Goal: Transaction & Acquisition: Download file/media

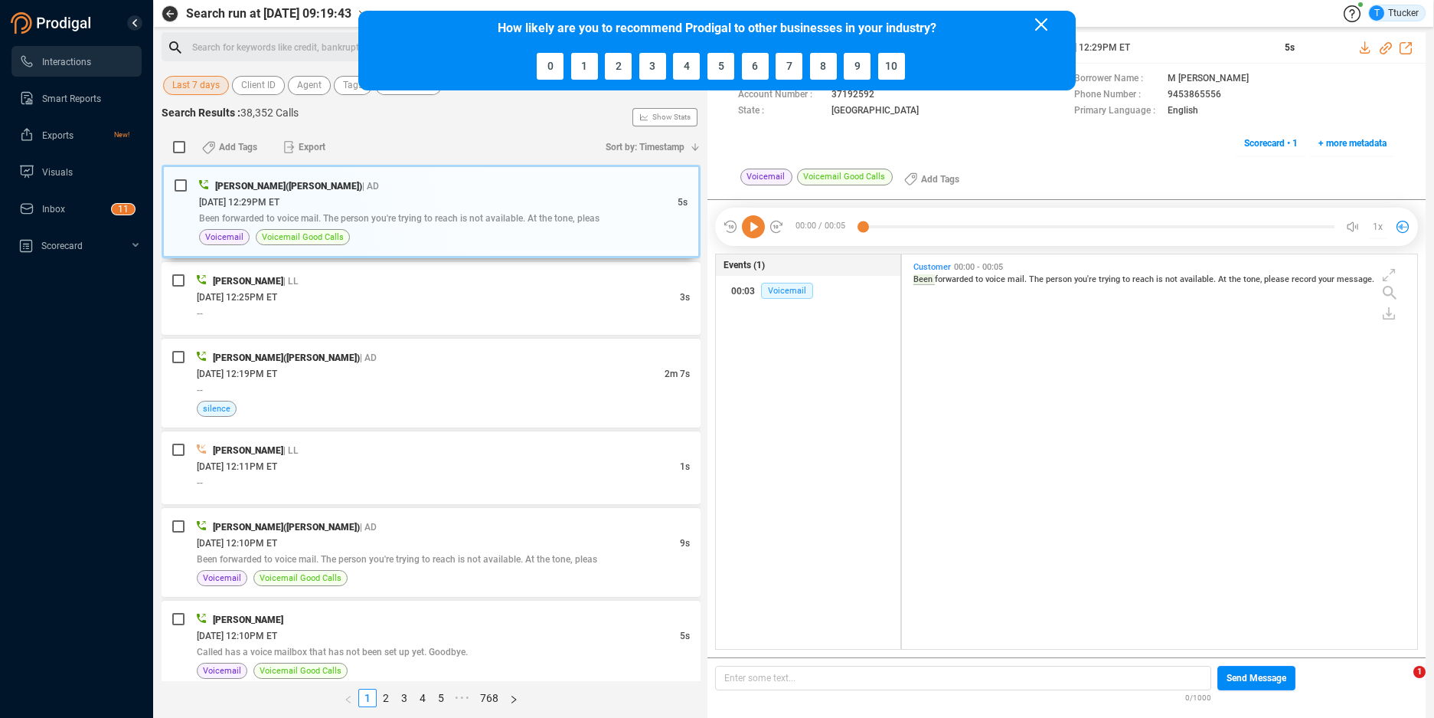
scroll to position [391, 507]
click at [1043, 26] on icon at bounding box center [1041, 24] width 12 height 12
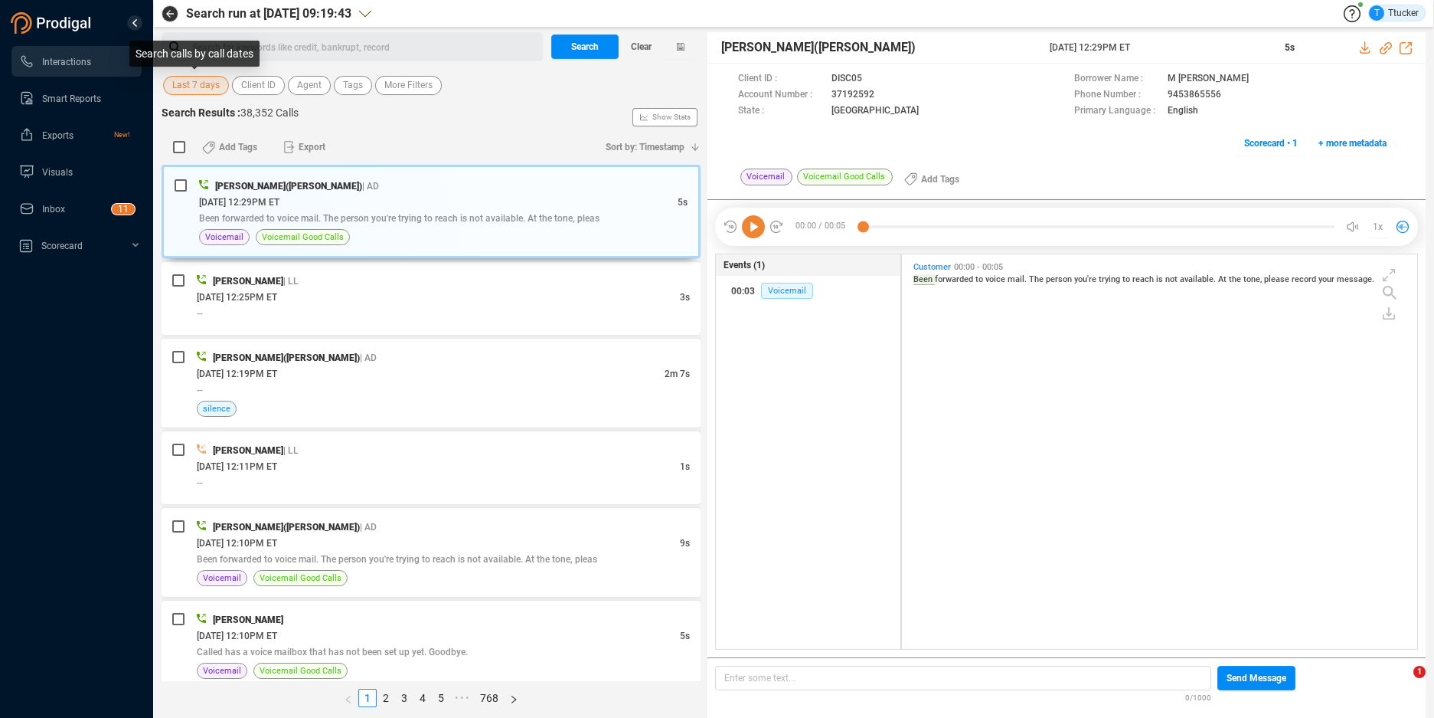
click at [209, 59] on div "Search calls by call dates" at bounding box center [194, 54] width 130 height 26
click at [204, 83] on span "Last 7 days" at bounding box center [195, 85] width 47 height 19
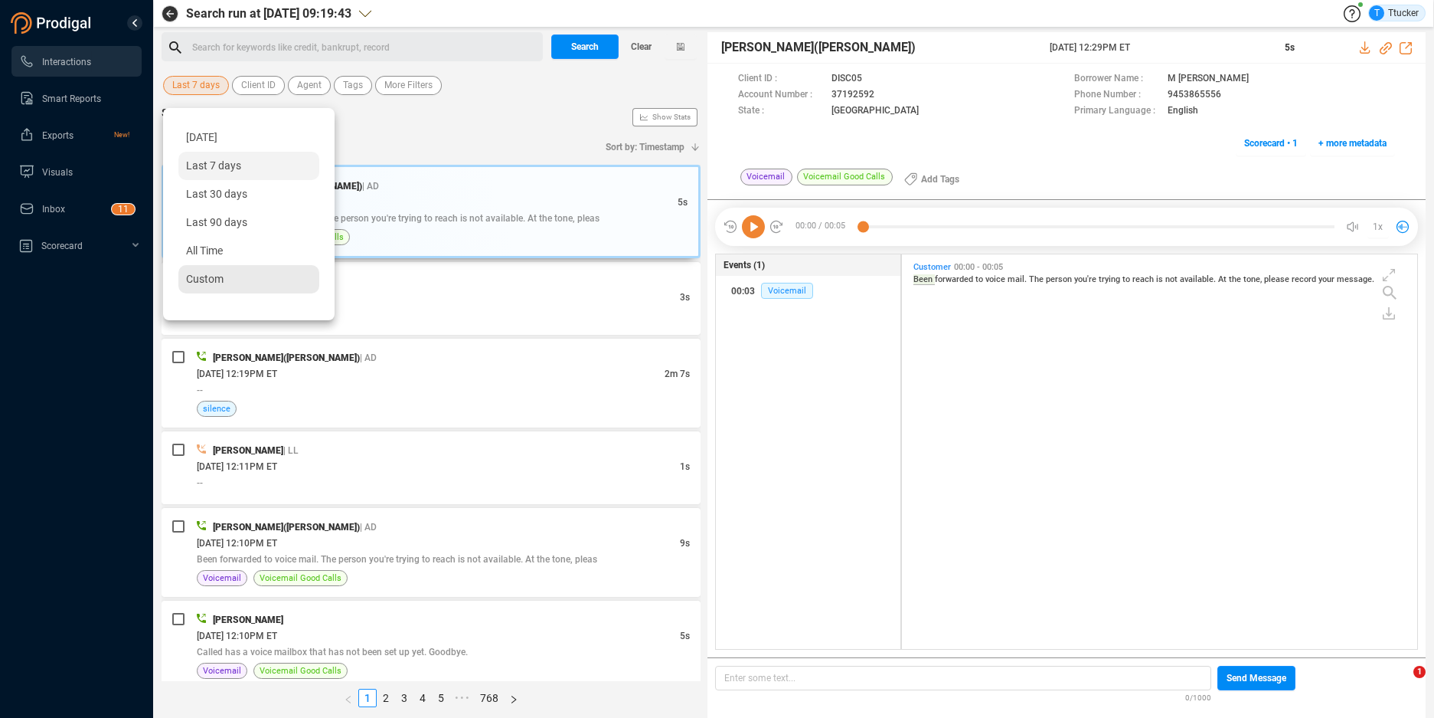
click at [227, 280] on div "Custom" at bounding box center [248, 279] width 141 height 28
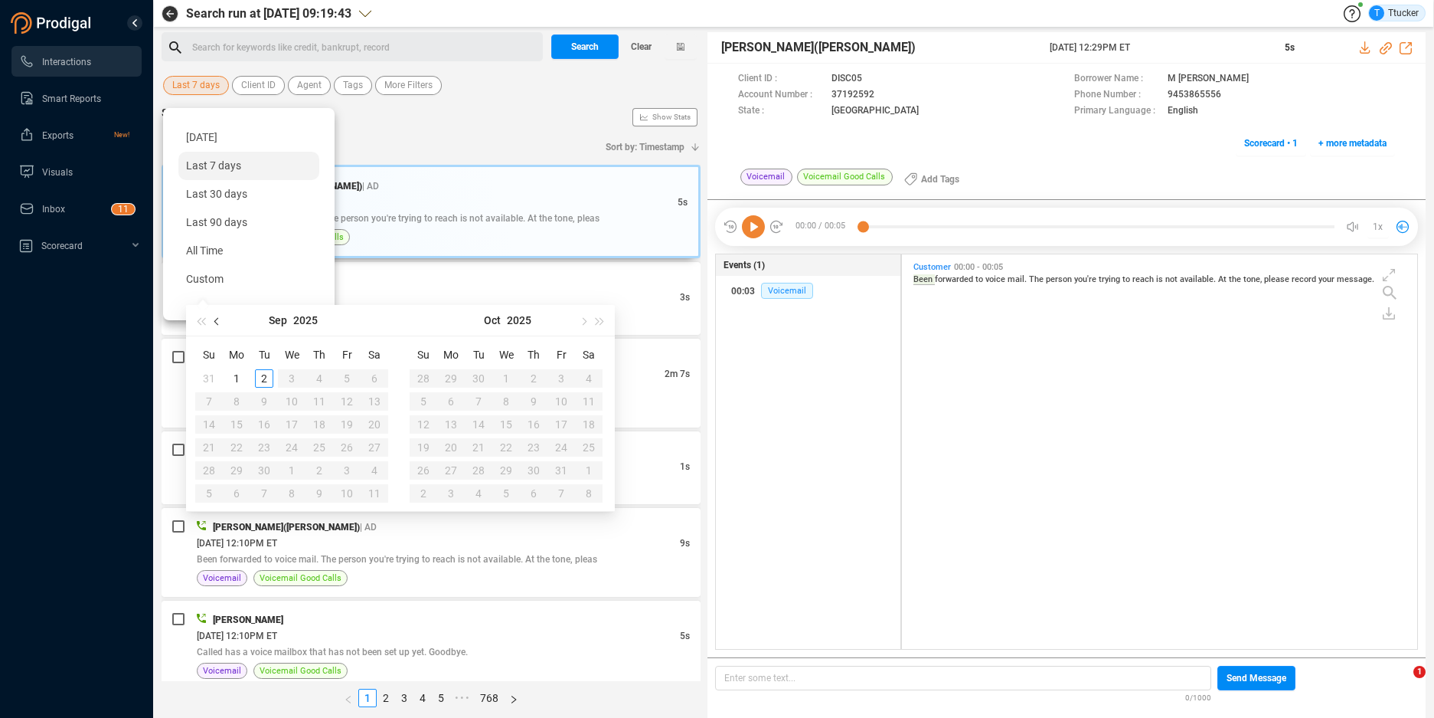
click at [215, 316] on button "button" at bounding box center [217, 320] width 17 height 31
type input "[DATE]"
click at [242, 465] on div "25" at bounding box center [236, 470] width 18 height 18
type input "[DATE]"
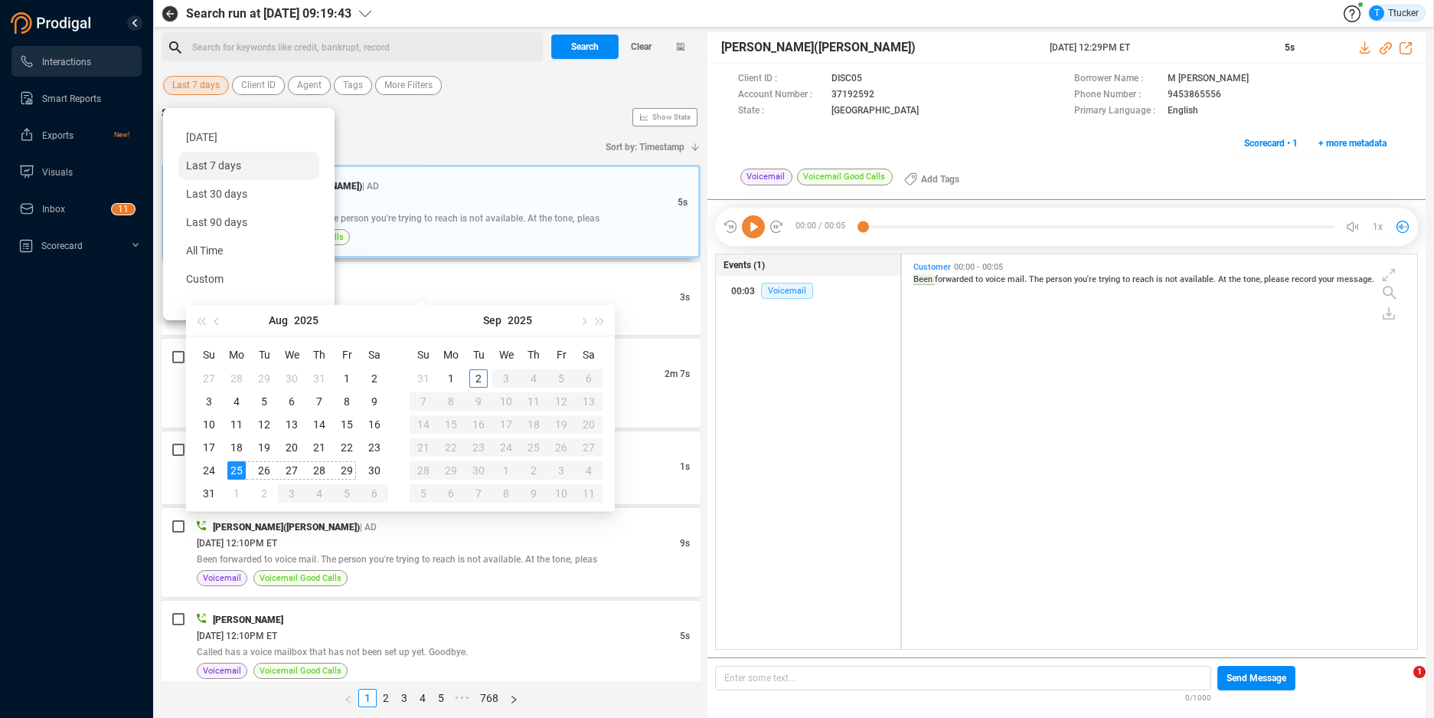
click at [353, 467] on div "29" at bounding box center [347, 470] width 18 height 18
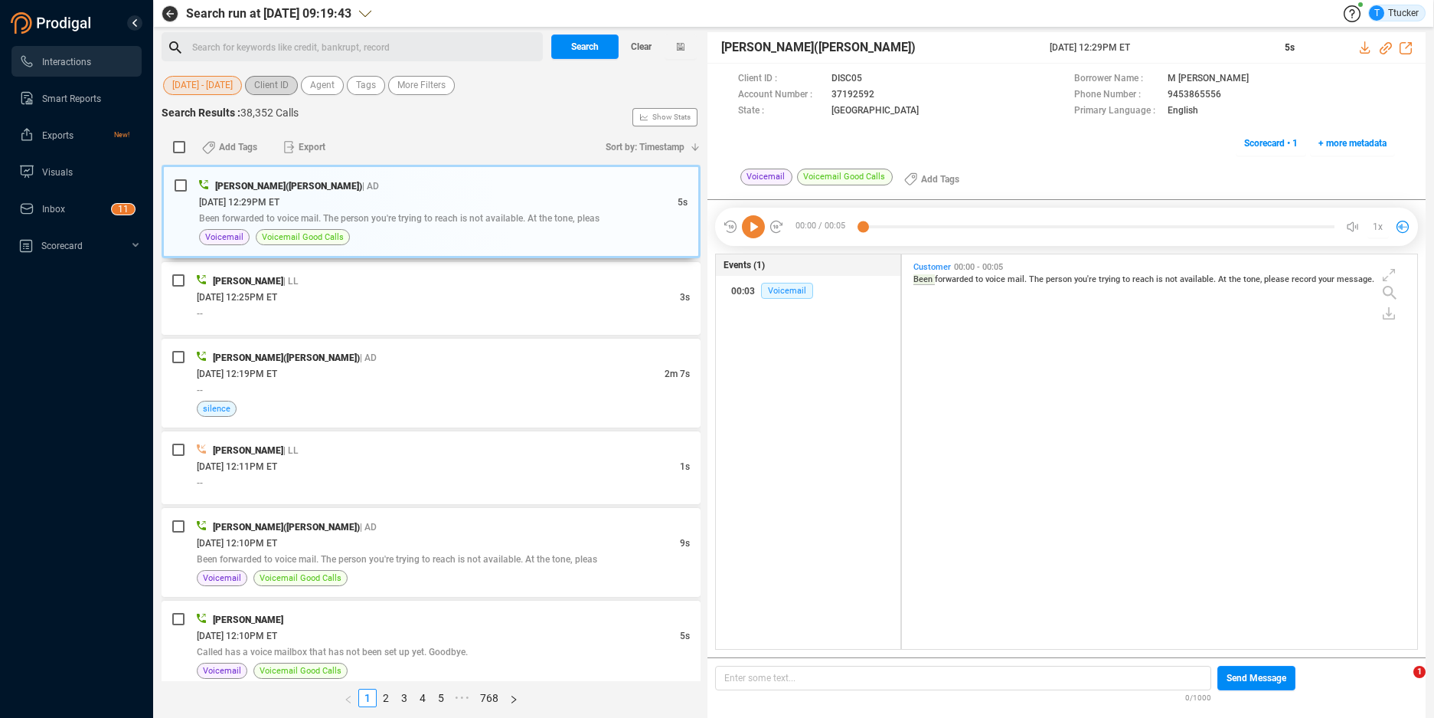
click at [273, 88] on span "Client ID" at bounding box center [271, 85] width 34 height 19
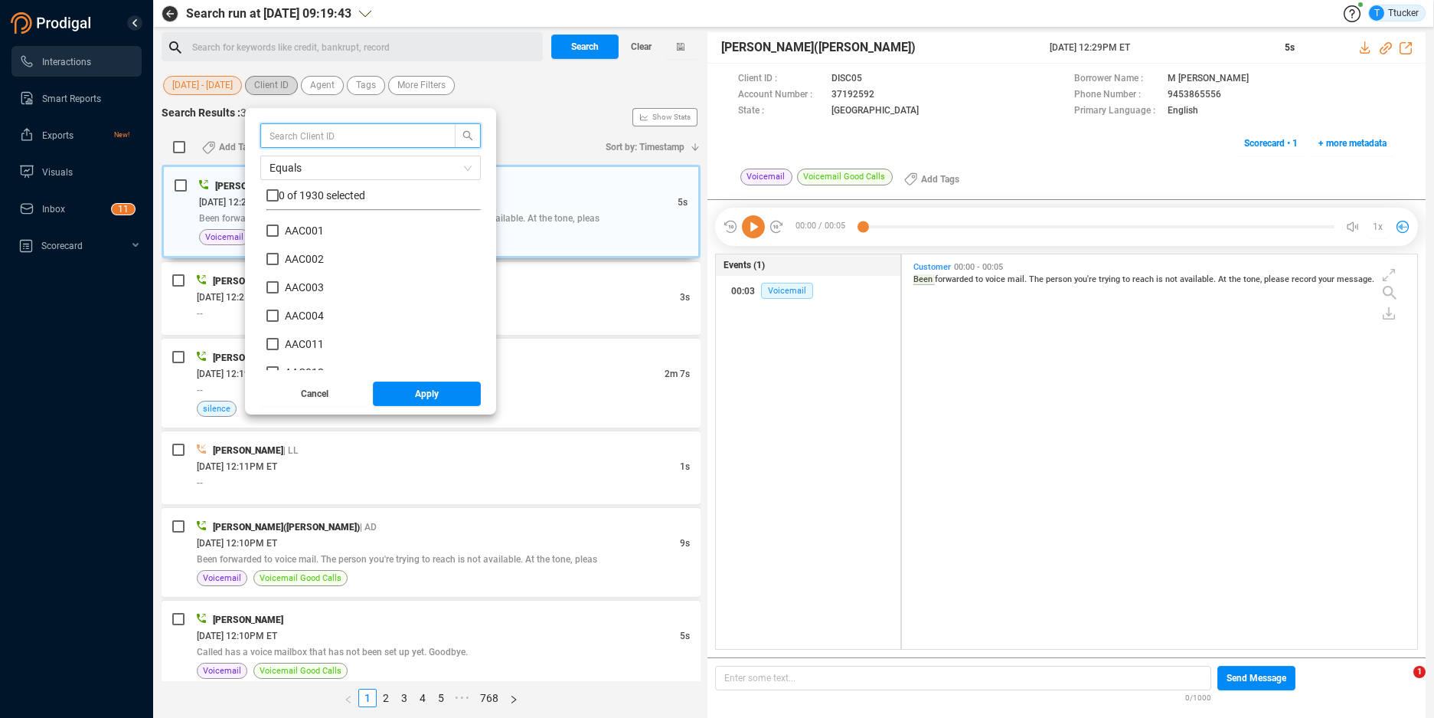
scroll to position [143, 207]
type input "smb"
click at [344, 203] on div "0 of 9 selected" at bounding box center [373, 199] width 214 height 23
click at [345, 202] on div "0 of 9 selected" at bounding box center [373, 199] width 214 height 23
click at [345, 190] on span "0 of 9 selected" at bounding box center [313, 195] width 68 height 12
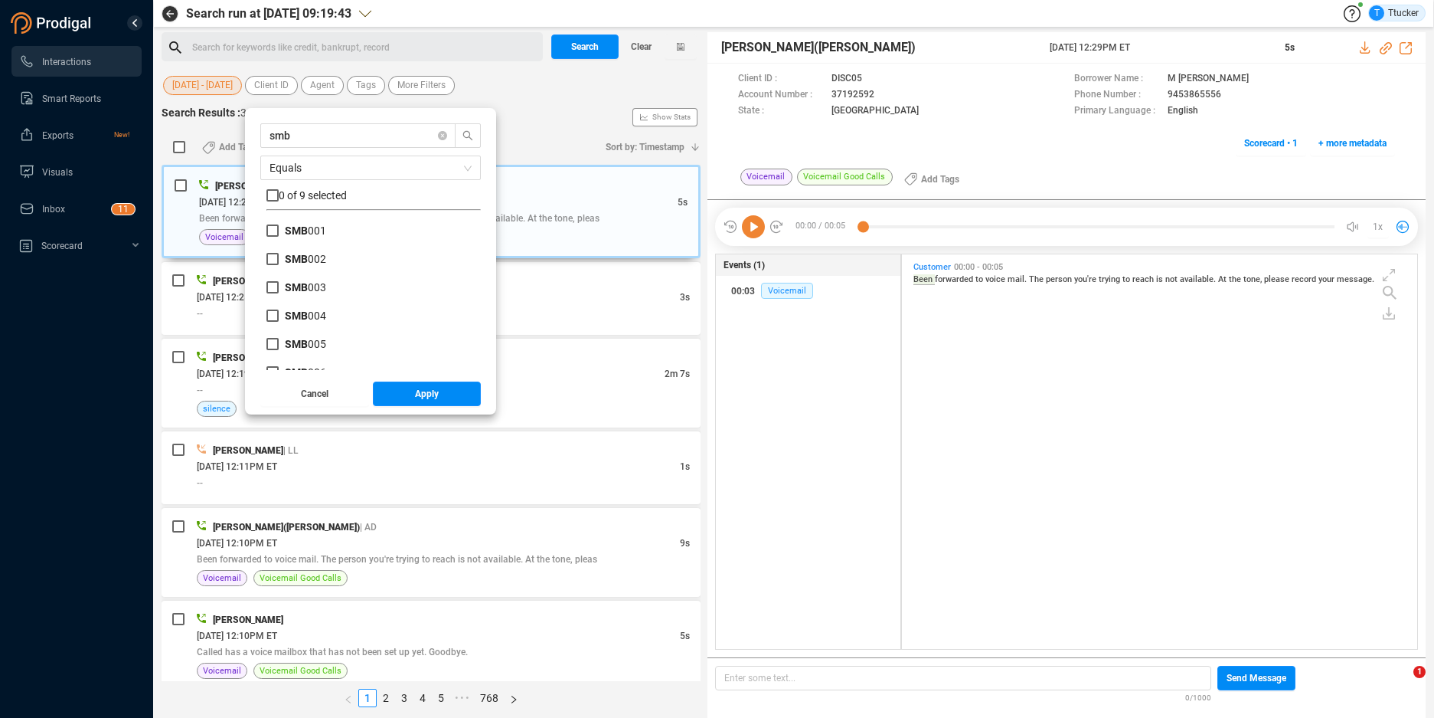
click at [347, 190] on span "0 of 9 selected" at bounding box center [313, 195] width 68 height 12
click at [342, 195] on span "0 of 9 selected" at bounding box center [313, 195] width 68 height 12
click at [273, 192] on input "checkbox" at bounding box center [272, 195] width 12 height 12
checkbox input "true"
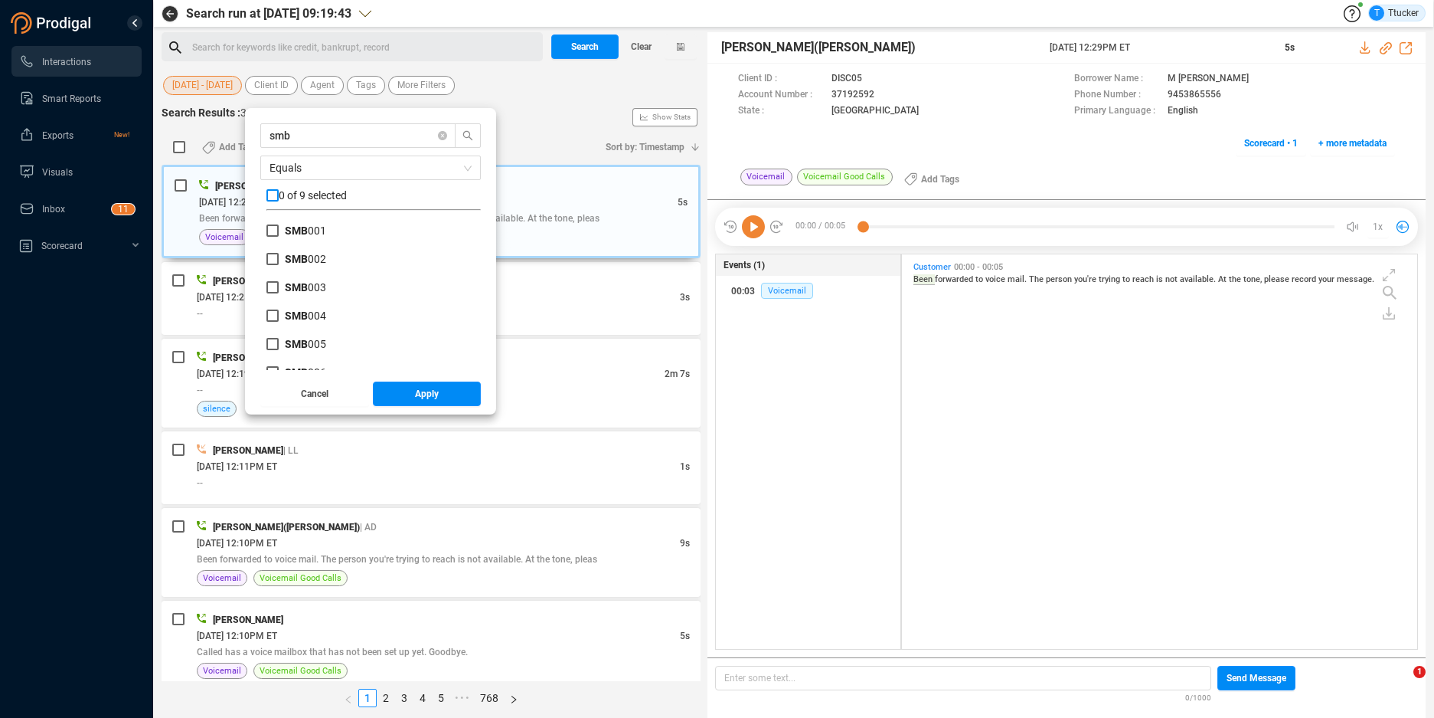
checkbox input "true"
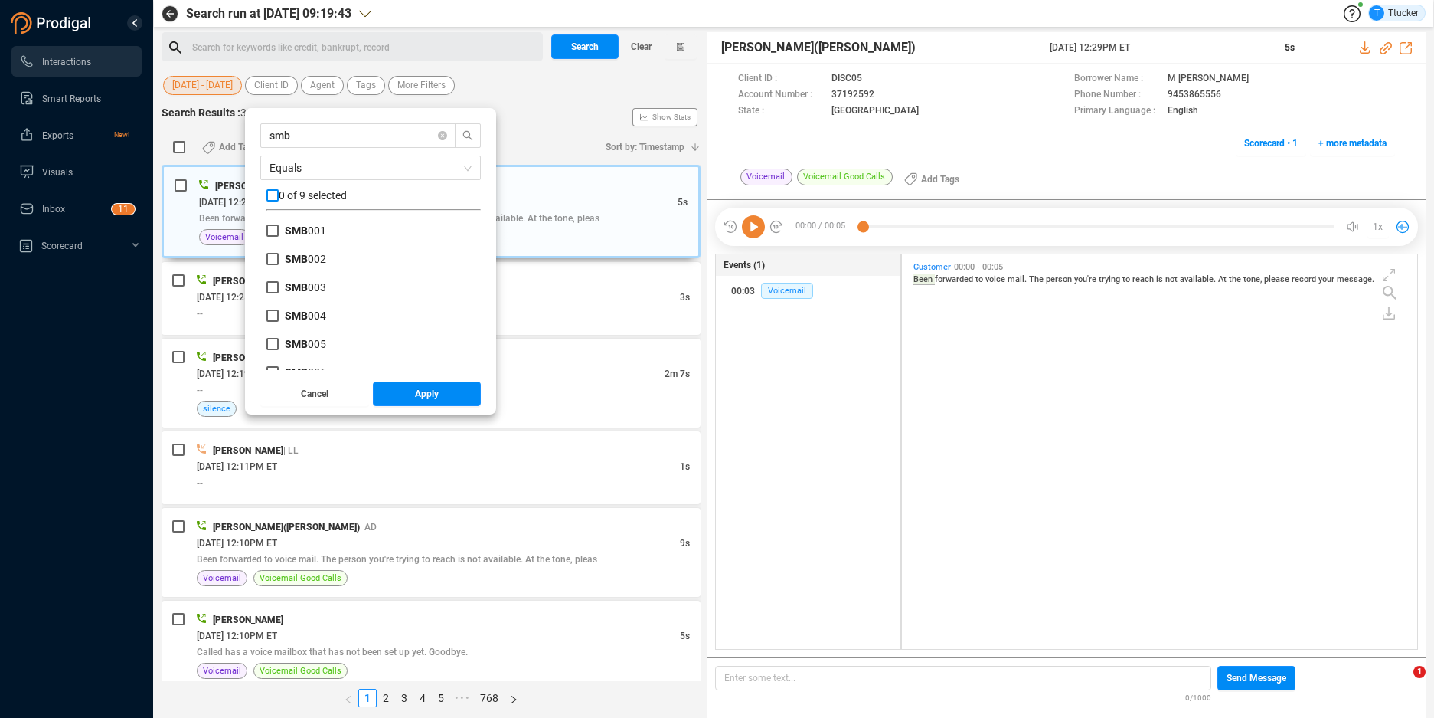
checkbox input "true"
click at [399, 398] on button "Apply" at bounding box center [427, 393] width 109 height 25
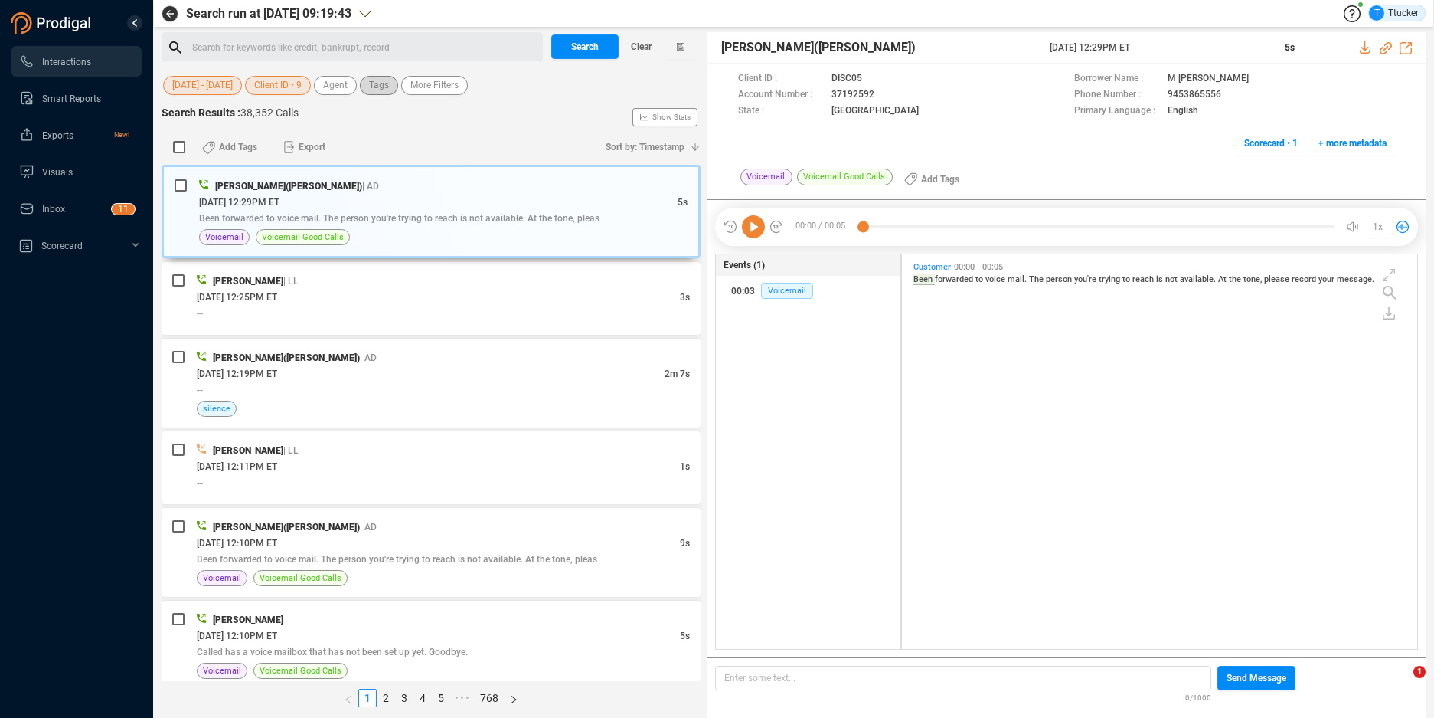
click at [389, 91] on span "Tags" at bounding box center [379, 85] width 20 height 19
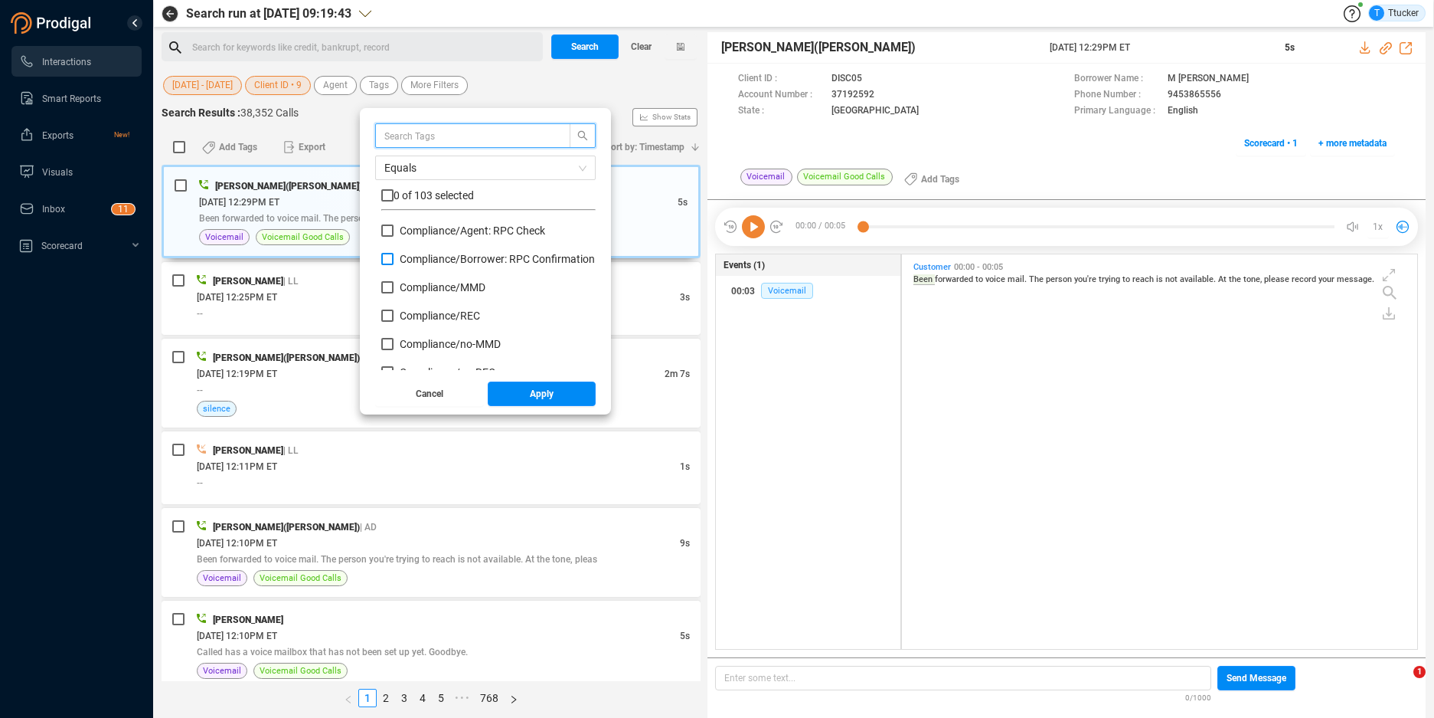
click at [502, 260] on span "Compliance/ Borrower: RPC Confirmation" at bounding box center [497, 259] width 195 height 12
click at [394, 260] on input "Compliance/ Borrower: RPC Confirmation" at bounding box center [387, 259] width 12 height 12
checkbox input "true"
click at [529, 397] on button "Apply" at bounding box center [542, 393] width 109 height 25
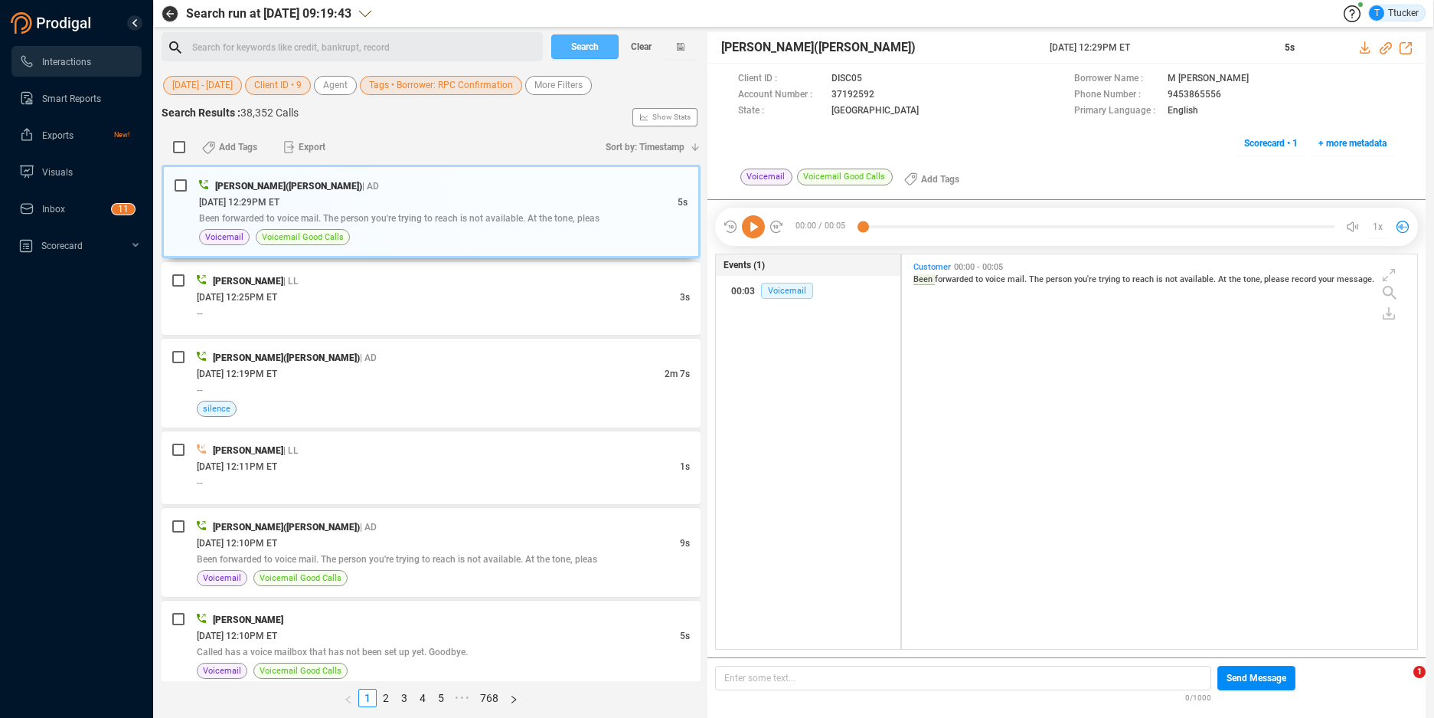
click at [590, 54] on span "Search" at bounding box center [585, 46] width 28 height 25
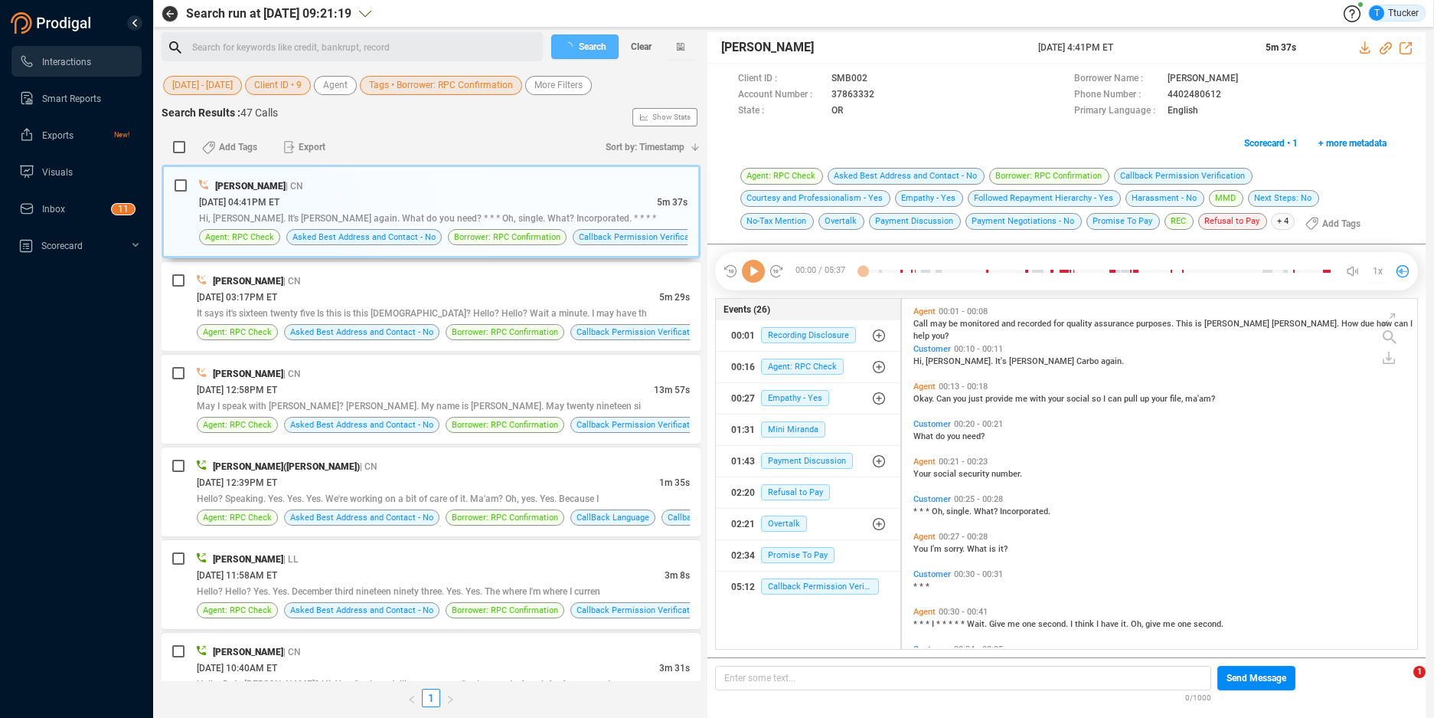
scroll to position [5, 8]
click at [175, 148] on input "checkbox" at bounding box center [179, 147] width 12 height 12
checkbox input "true"
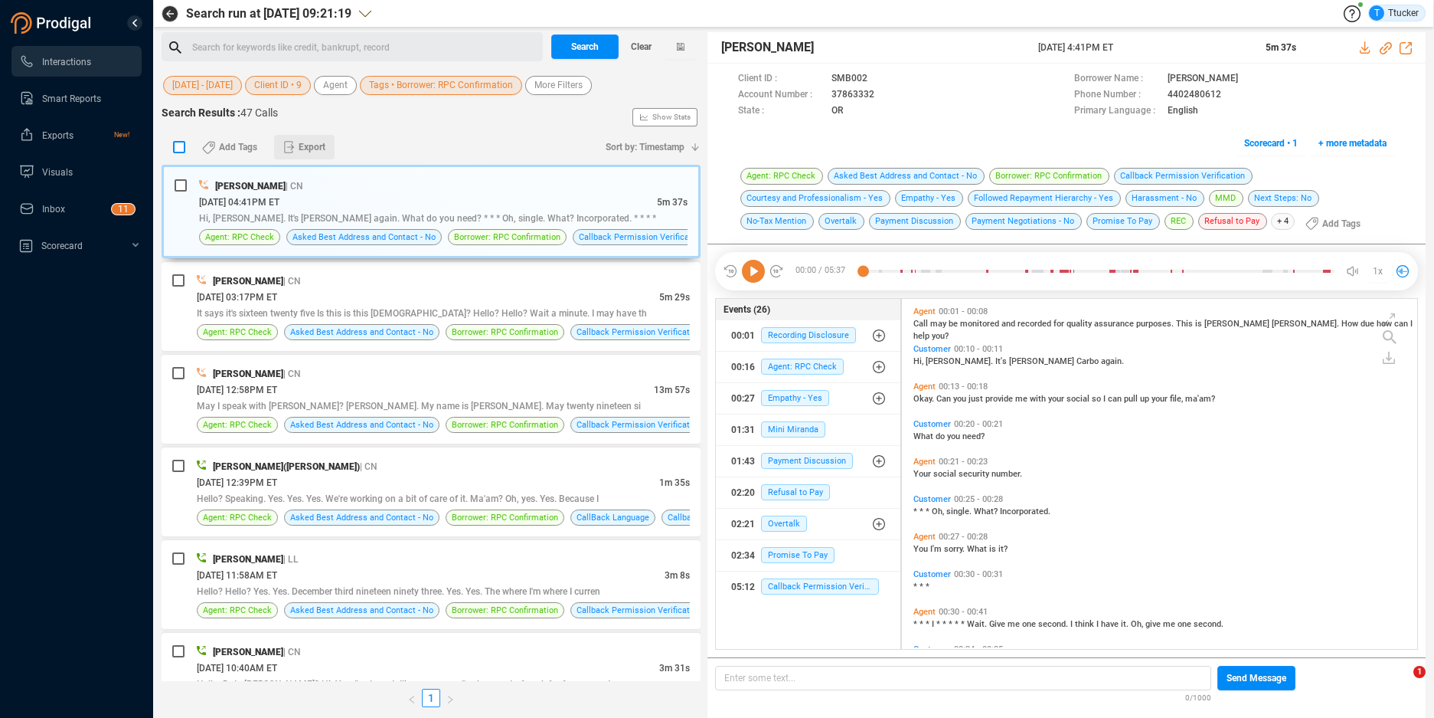
checkbox input "true"
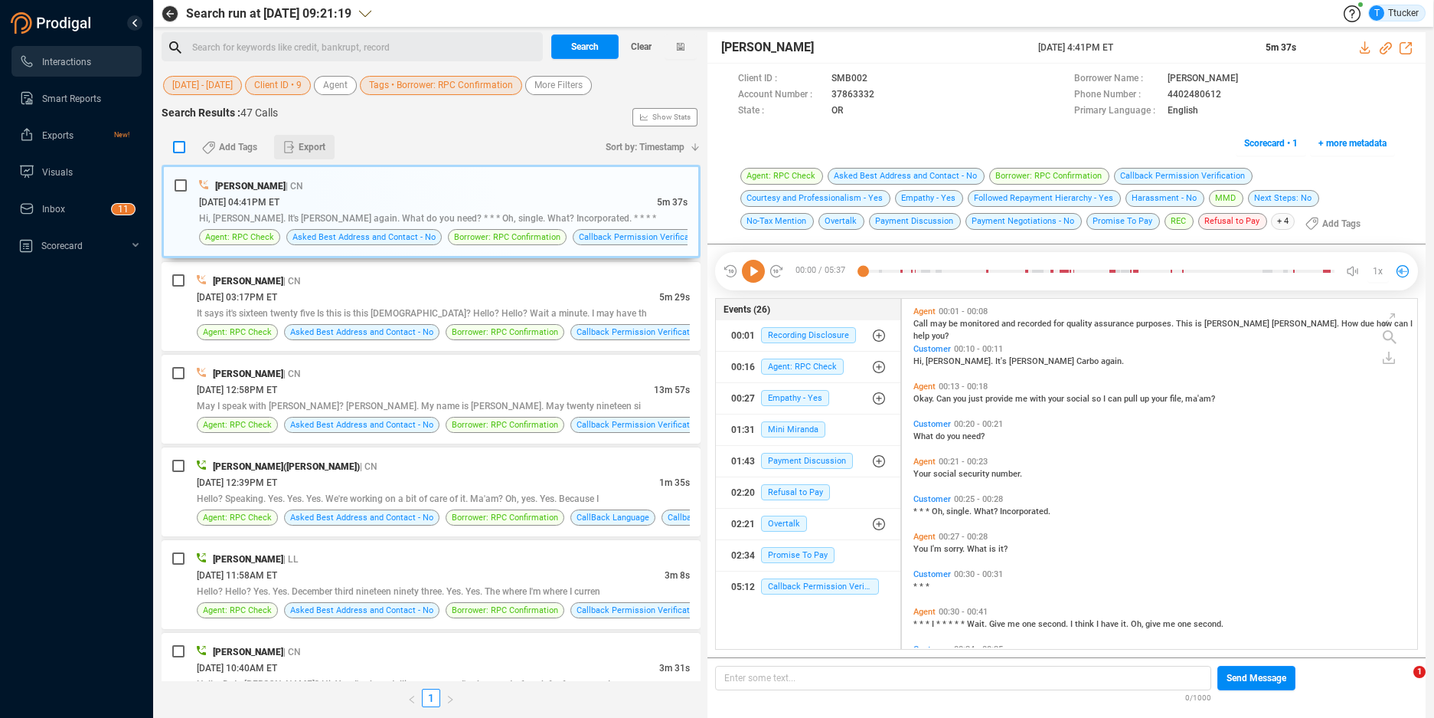
checkbox input "true"
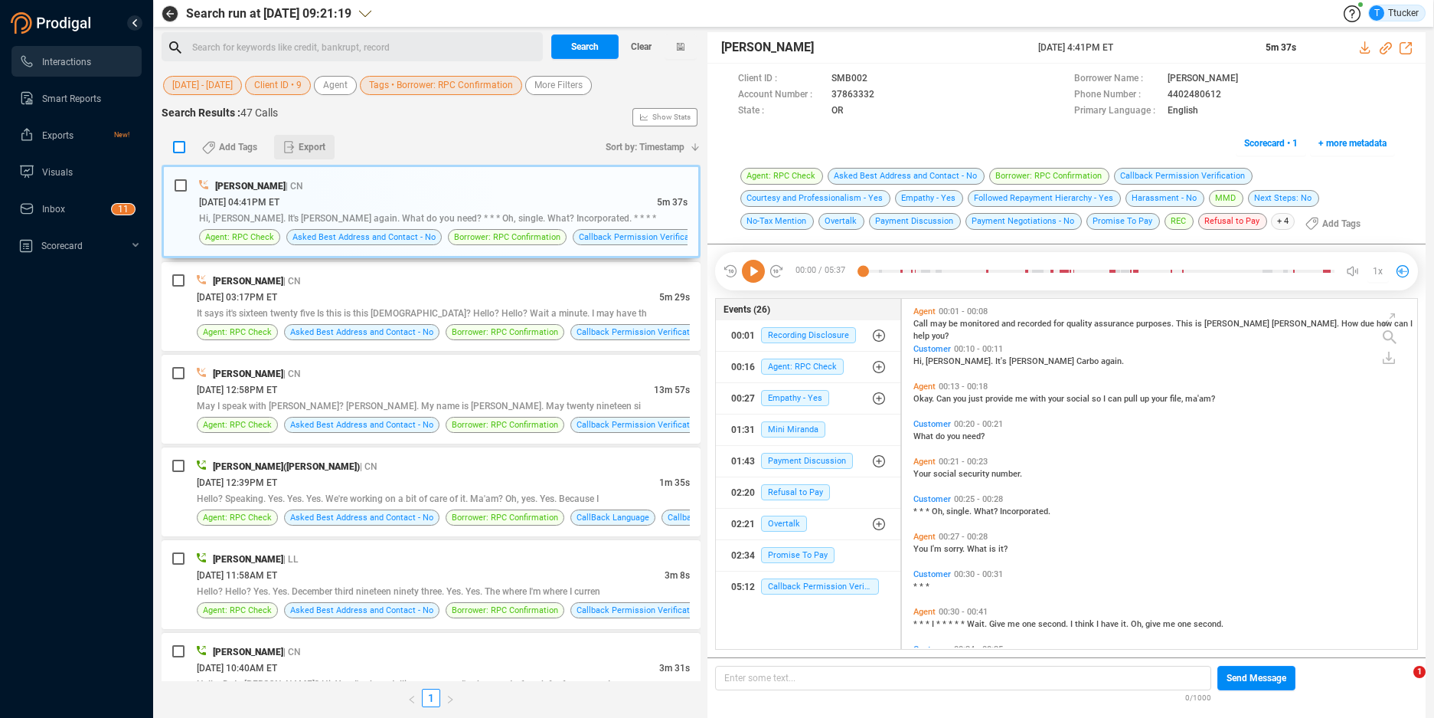
checkbox input "true"
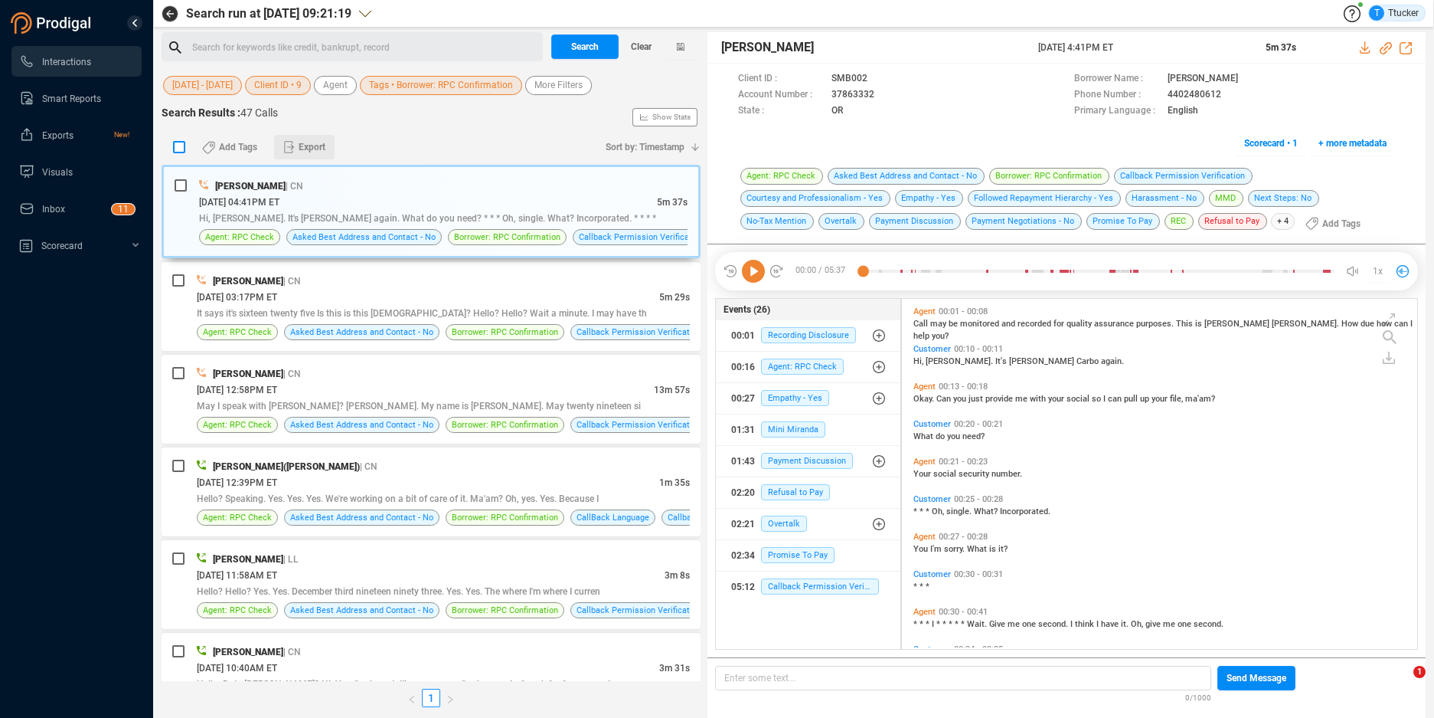
checkbox input "true"
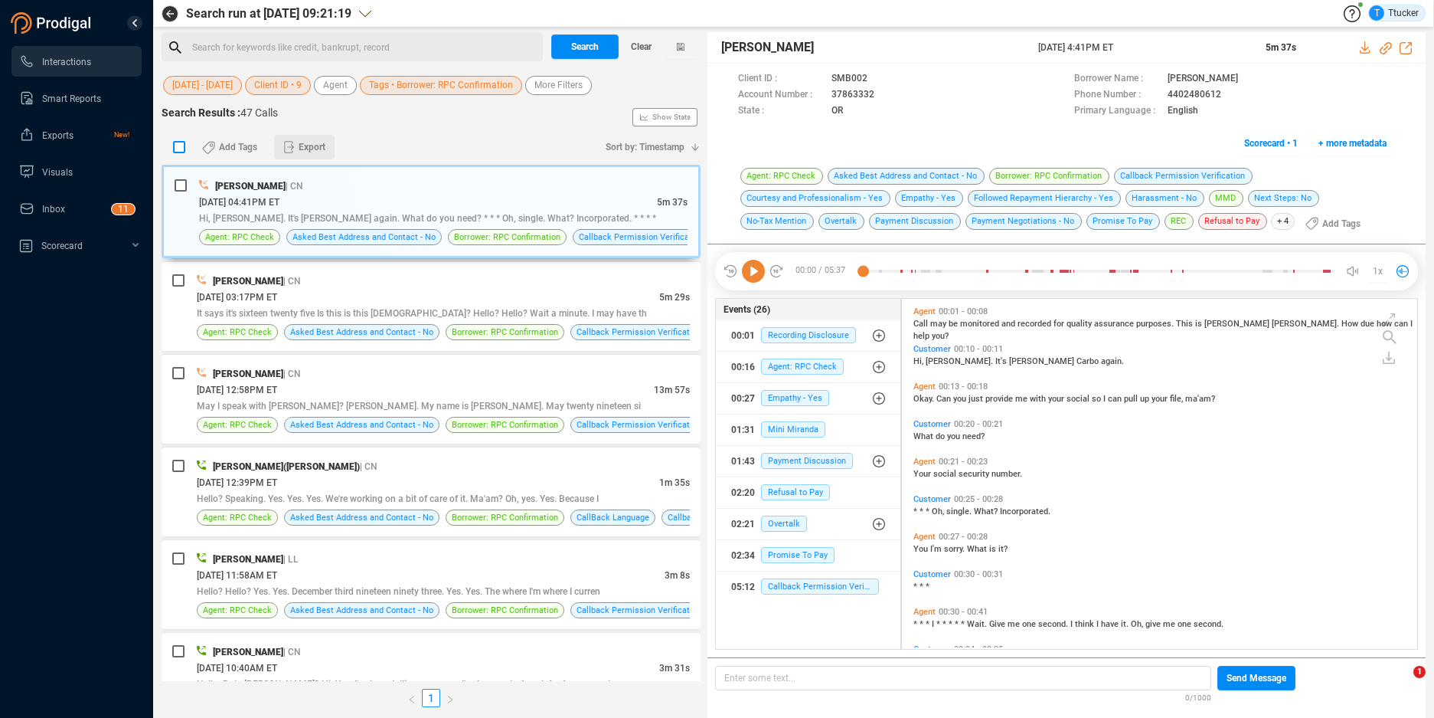
checkbox input "true"
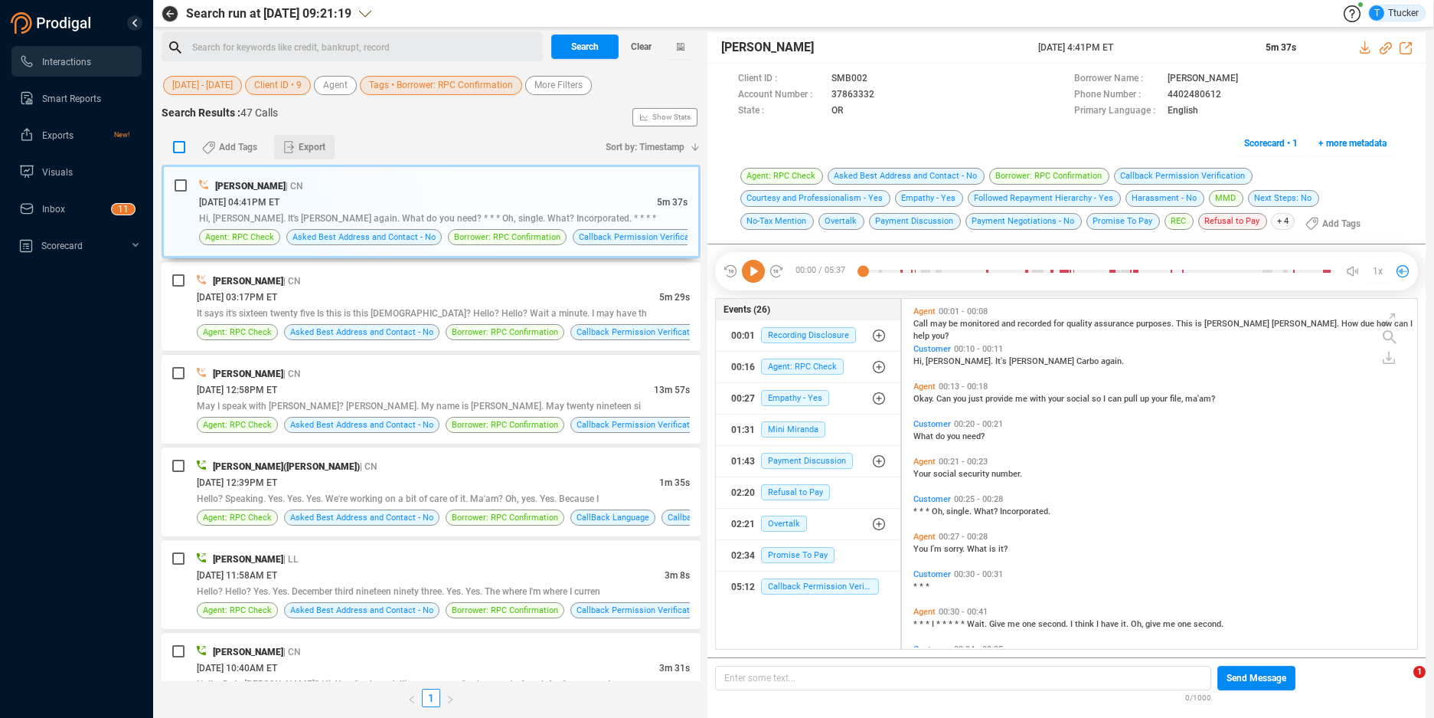
checkbox input "true"
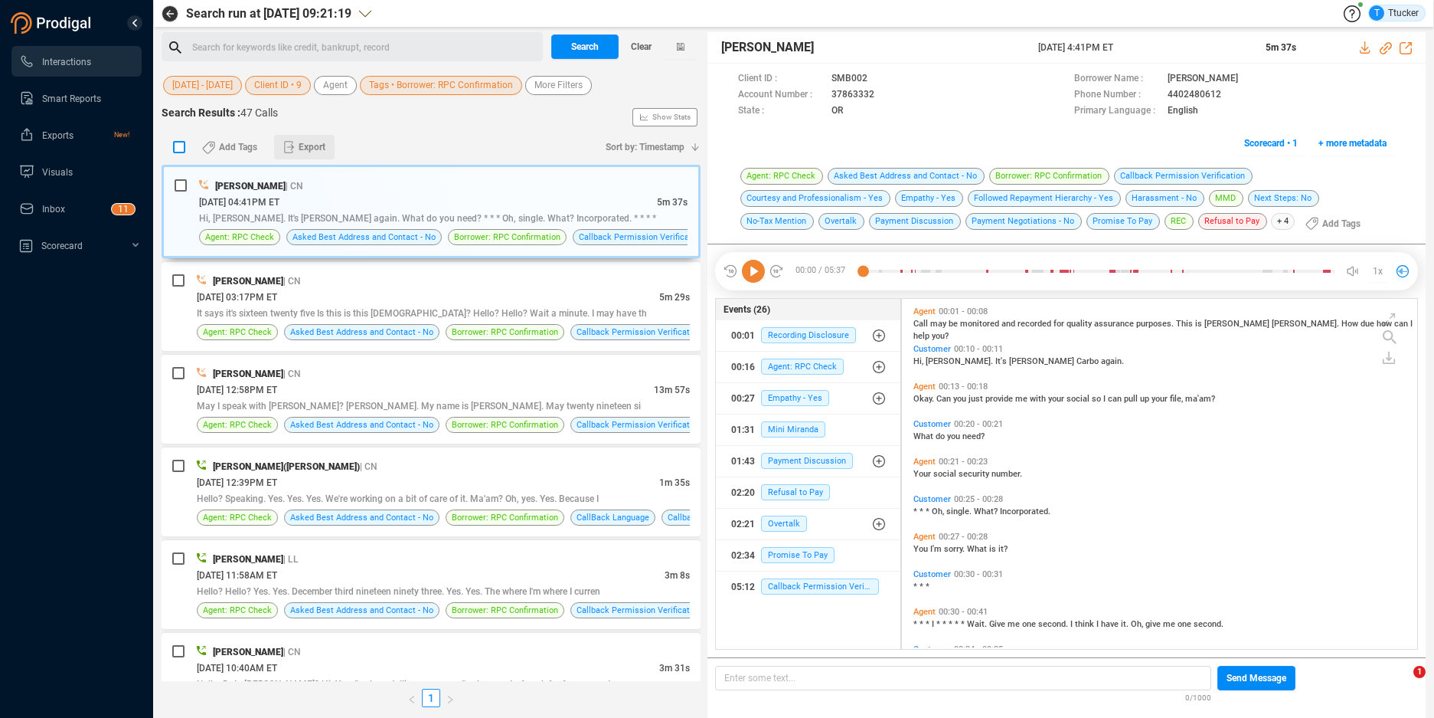
checkbox input "true"
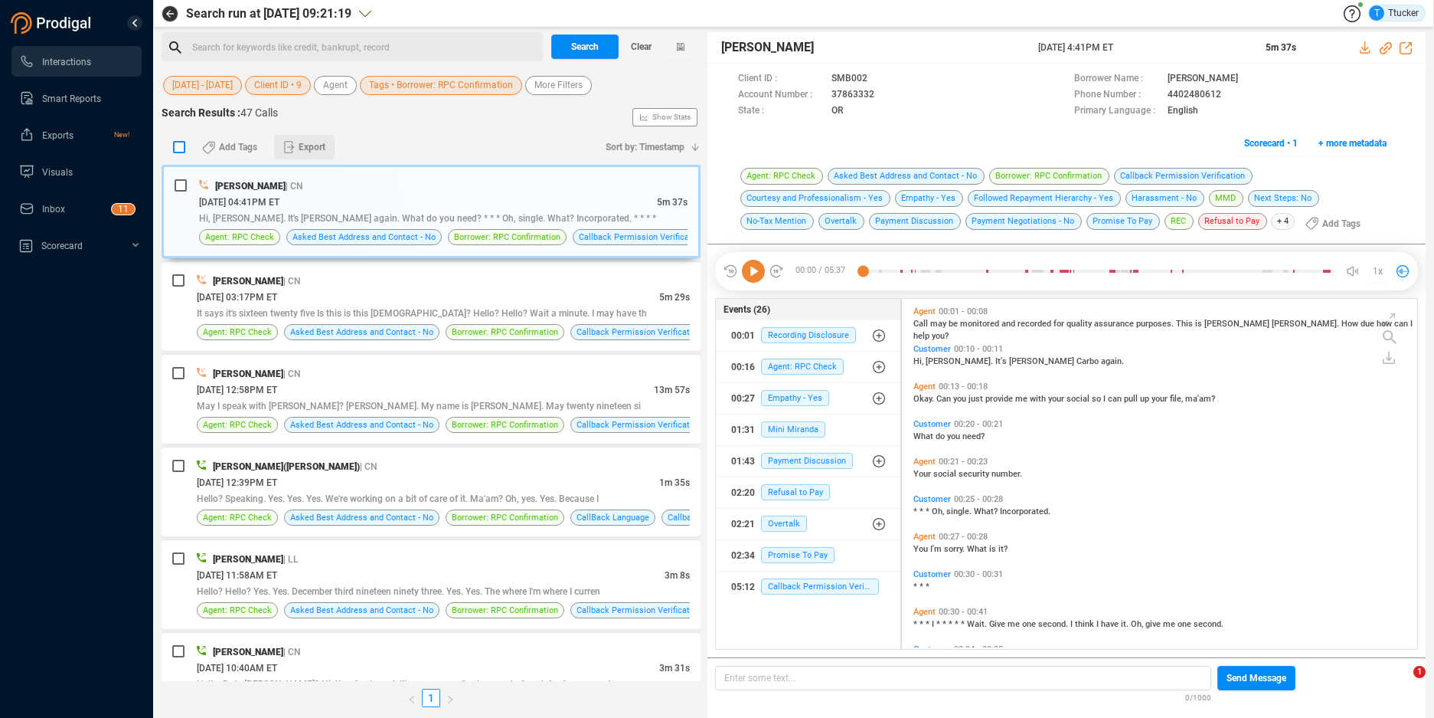
checkbox input "true"
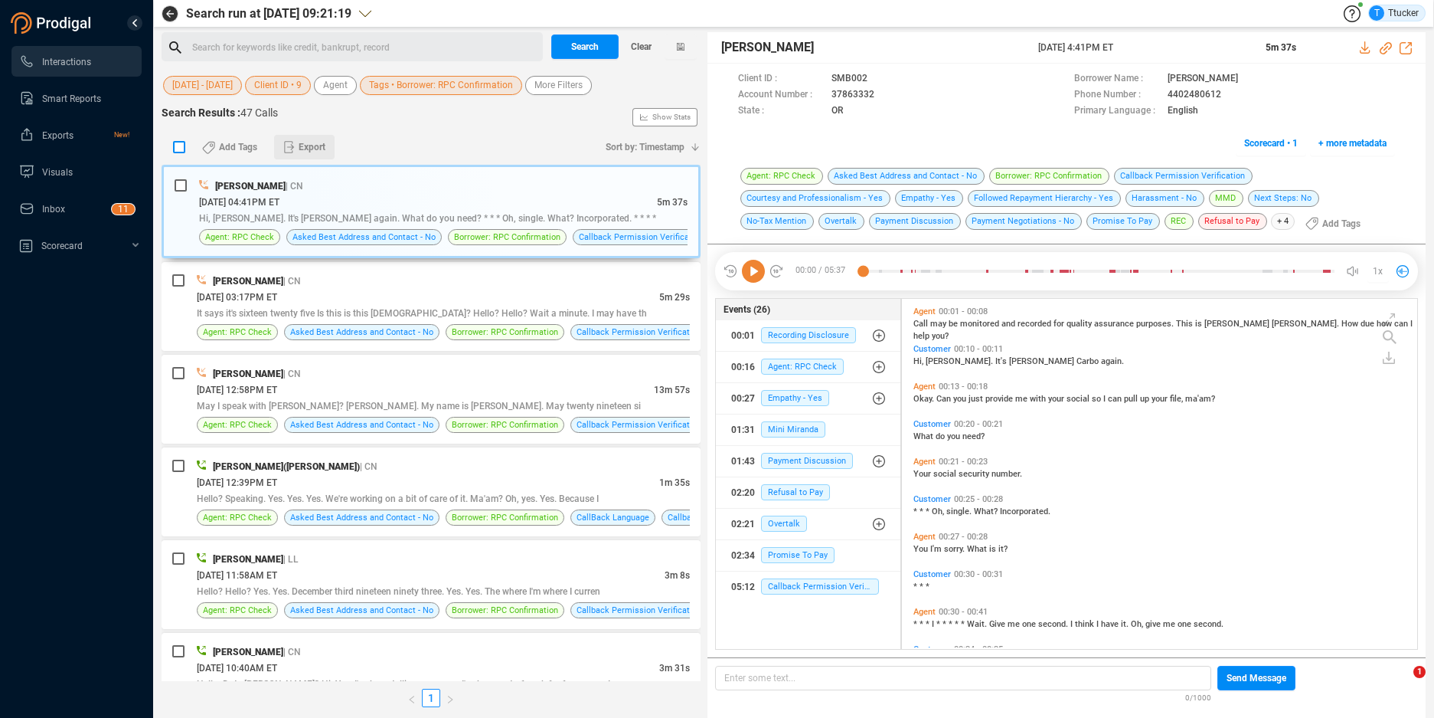
checkbox input "true"
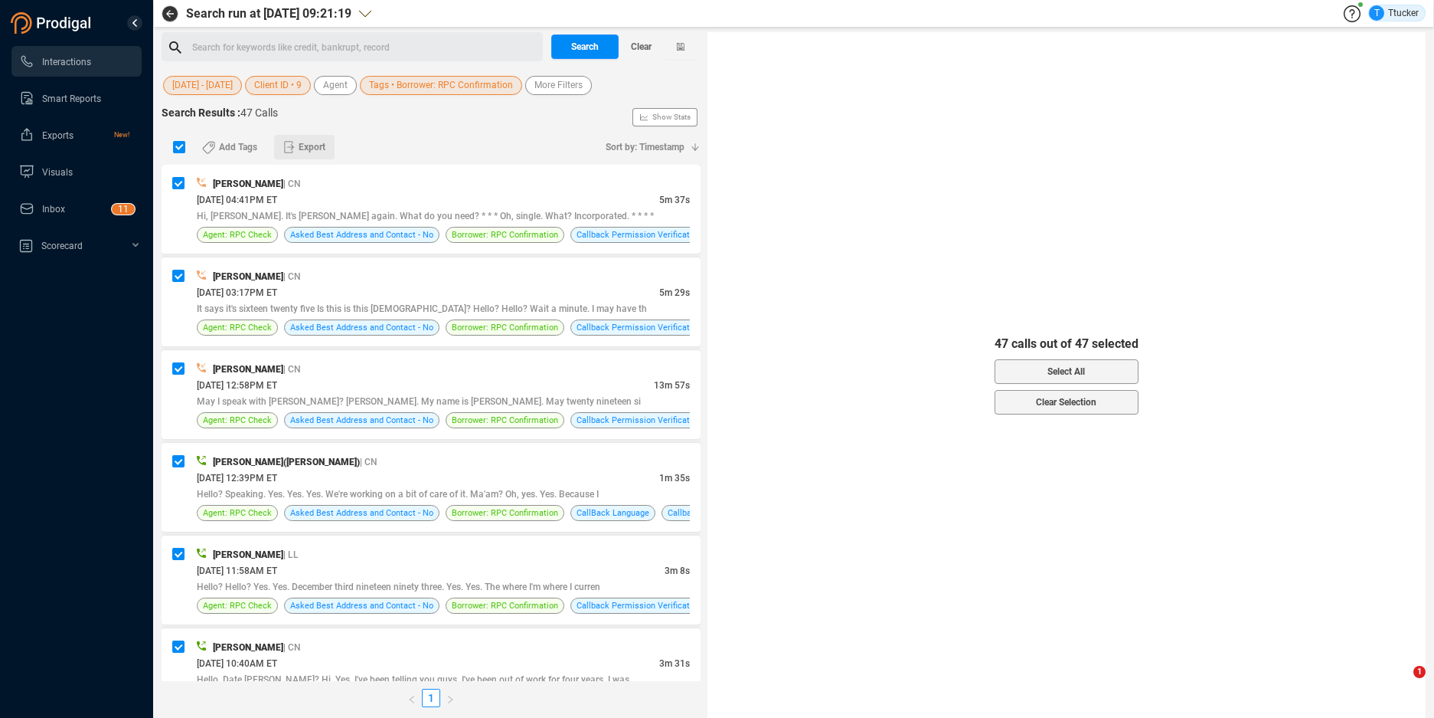
click at [311, 158] on span "Export" at bounding box center [312, 147] width 27 height 25
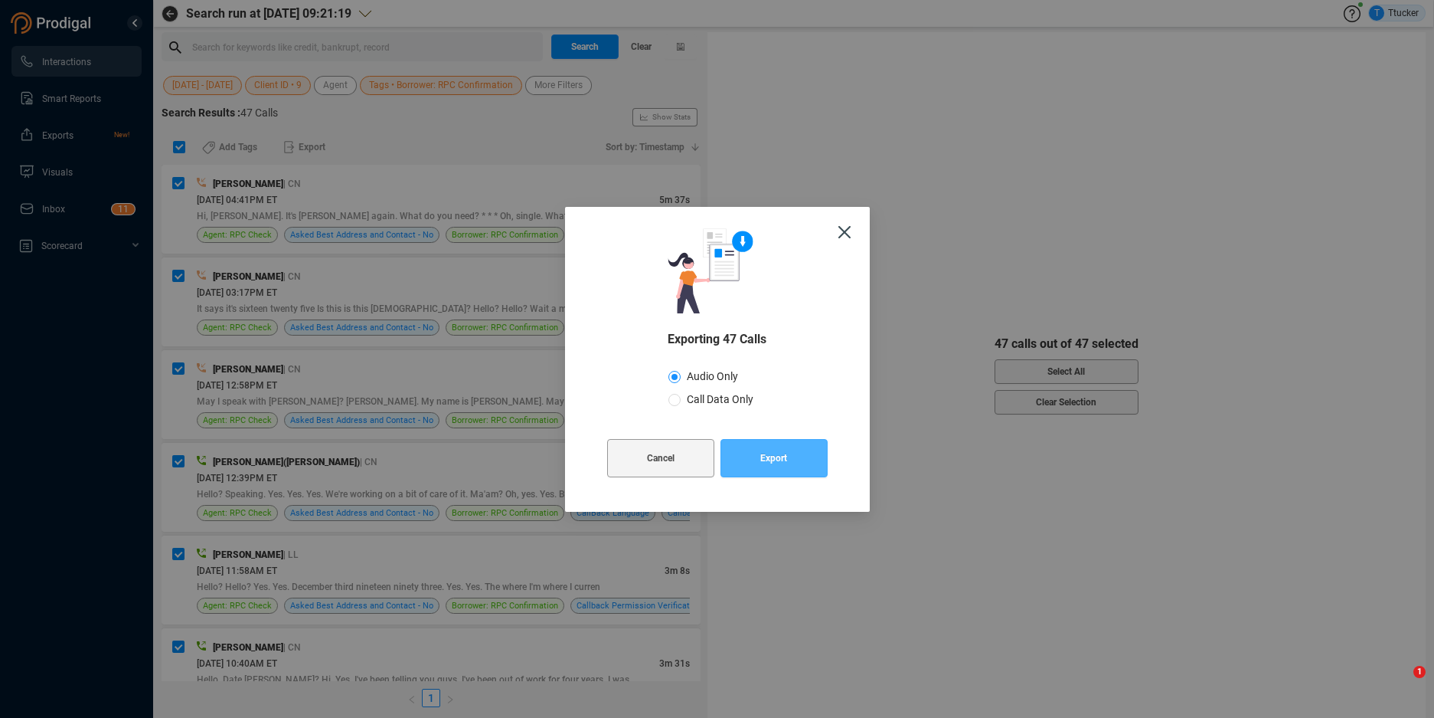
click at [754, 459] on button "Export" at bounding box center [774, 458] width 107 height 38
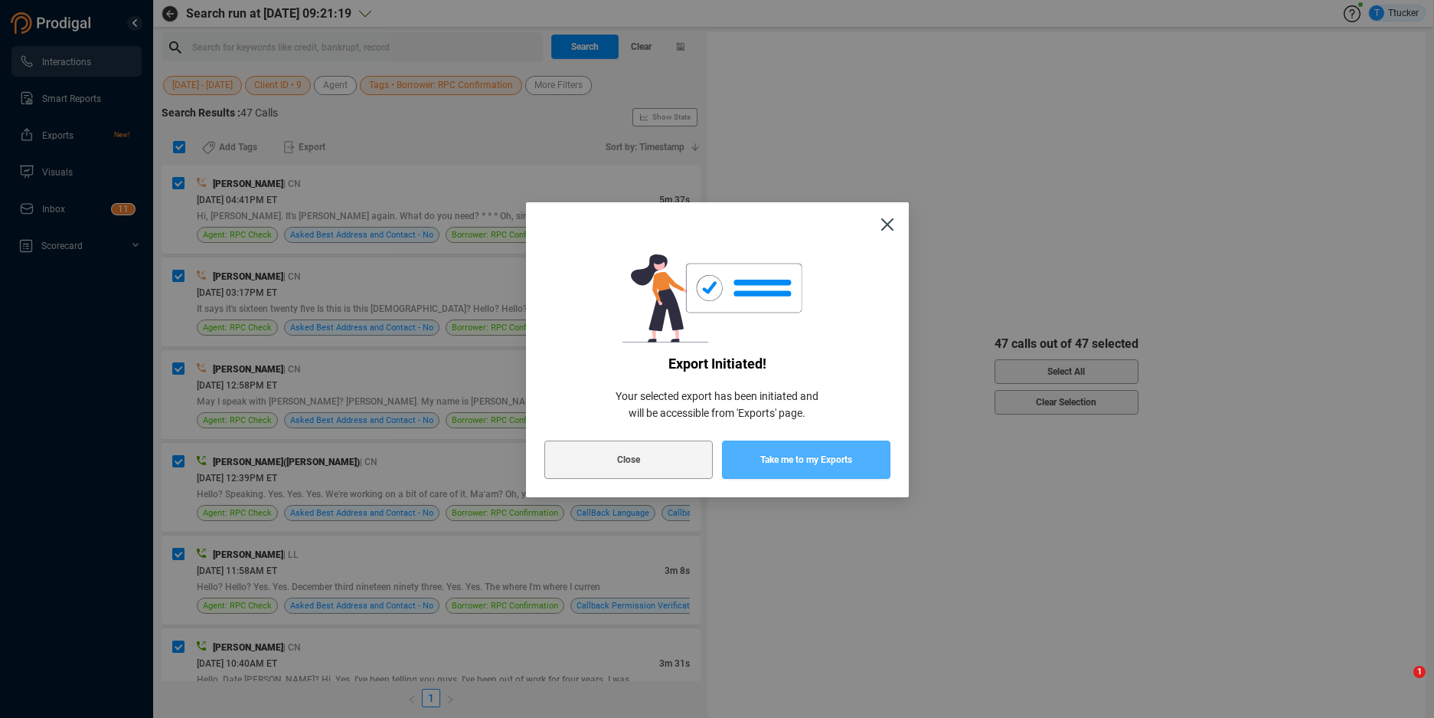
click at [847, 457] on span "Take me to my Exports" at bounding box center [806, 459] width 92 height 38
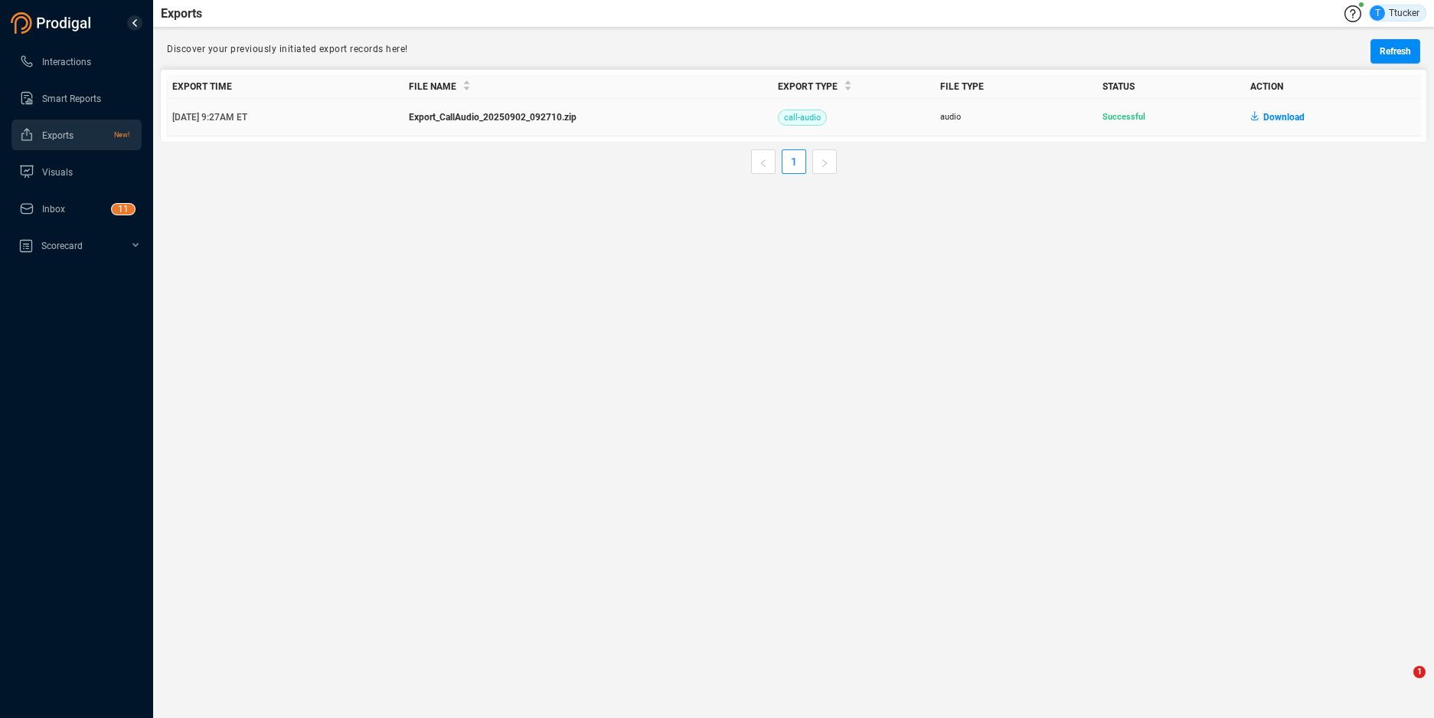
click at [1282, 115] on span "Download" at bounding box center [1284, 117] width 41 height 25
